Goal: Use online tool/utility: Utilize a website feature to perform a specific function

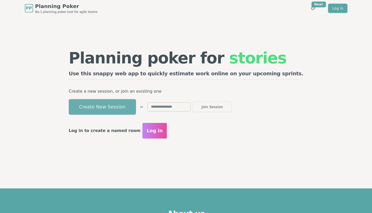
click at [134, 108] on button "Create New Session" at bounding box center [102, 107] width 67 height 16
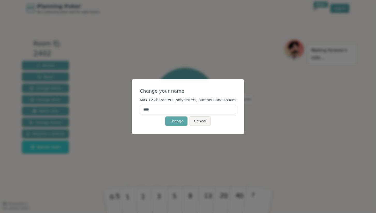
click at [151, 111] on input "****" at bounding box center [188, 109] width 97 height 9
type input "***"
click at [173, 119] on button "Change" at bounding box center [176, 120] width 22 height 9
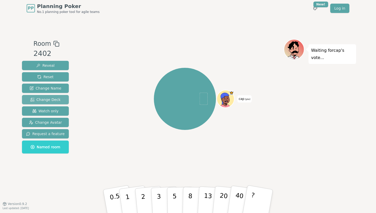
click at [43, 97] on span "Change Deck" at bounding box center [45, 99] width 30 height 5
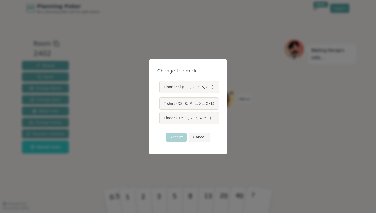
click at [165, 101] on label "T-shirt (XS, S, M, L, XL, XXL)" at bounding box center [188, 103] width 59 height 12
click at [161, 101] on button "T-shirt (XS, S, M, L, XL, XXL)" at bounding box center [159, 103] width 4 height 4
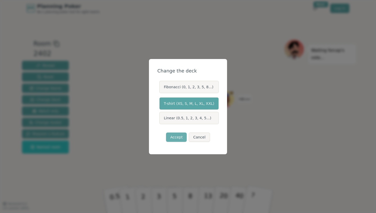
click at [175, 137] on button "Accept" at bounding box center [176, 137] width 21 height 9
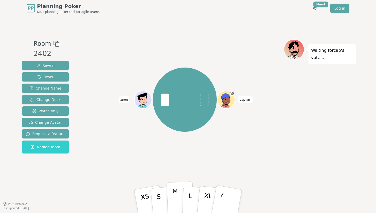
click at [175, 193] on p "M" at bounding box center [175, 201] width 6 height 28
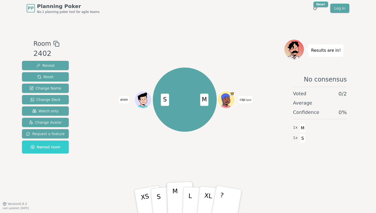
click at [181, 187] on button "M" at bounding box center [180, 201] width 27 height 40
click at [216, 147] on div "M S cap (you) anon" at bounding box center [185, 99] width 198 height 103
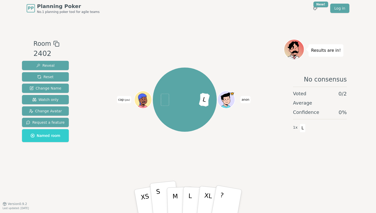
click at [156, 197] on button "S" at bounding box center [165, 201] width 30 height 41
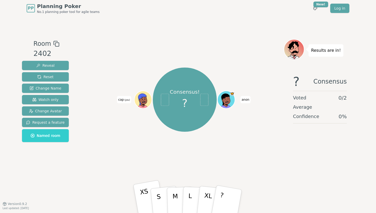
click at [148, 201] on p "XS" at bounding box center [145, 201] width 13 height 29
